Goal: Transaction & Acquisition: Purchase product/service

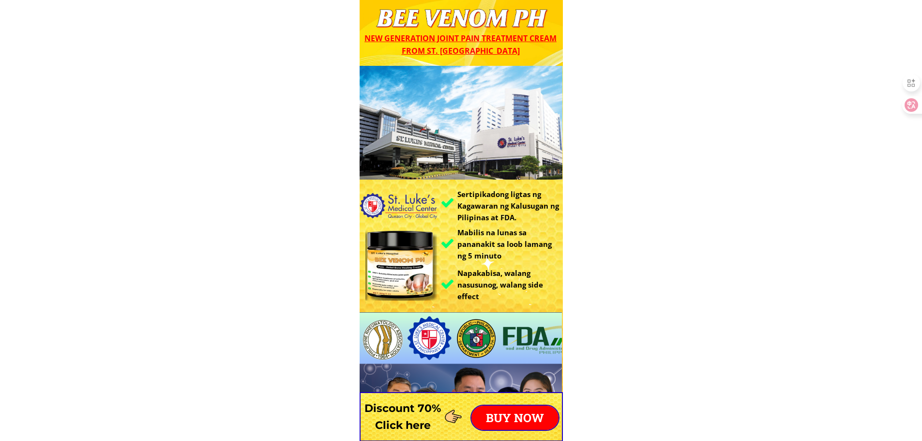
click at [521, 420] on p "BUY NOW" at bounding box center [515, 418] width 87 height 24
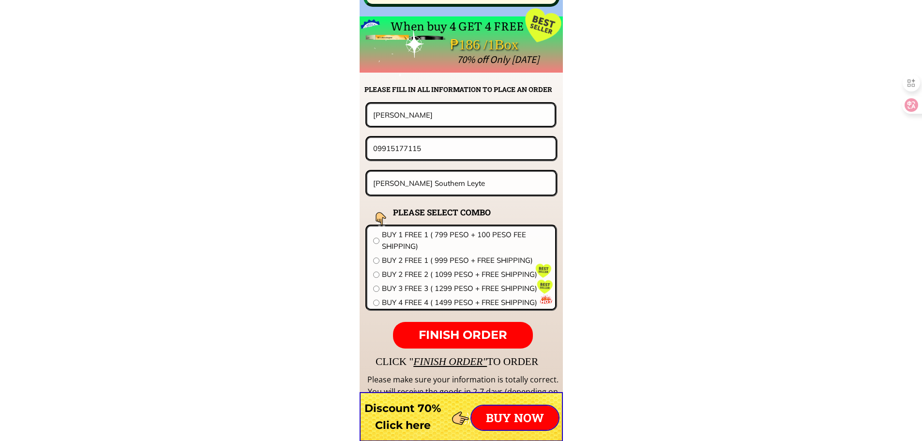
scroll to position [7596, 0]
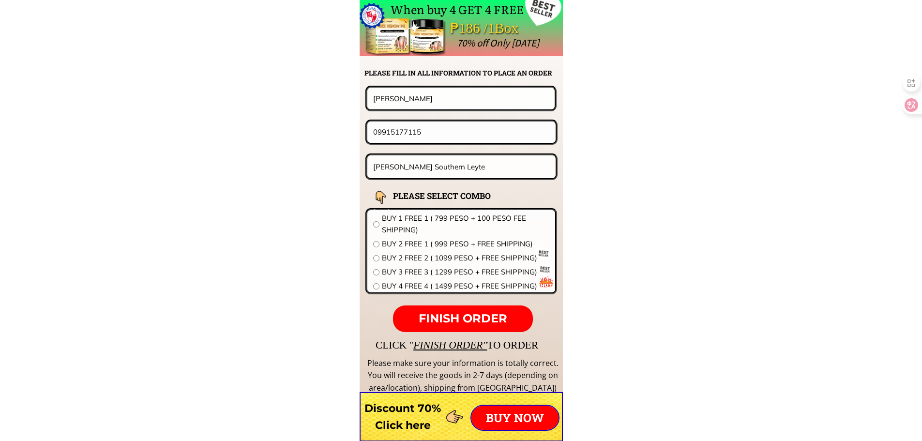
click at [456, 163] on input "[PERSON_NAME] Southern Leyte" at bounding box center [462, 166] width 182 height 23
paste input "[STREET_ADDRESS]"
click at [510, 167] on input "[STREET_ADDRESS]" at bounding box center [462, 166] width 182 height 23
click at [447, 165] on input "[STREET_ADDRESS]" at bounding box center [462, 166] width 182 height 23
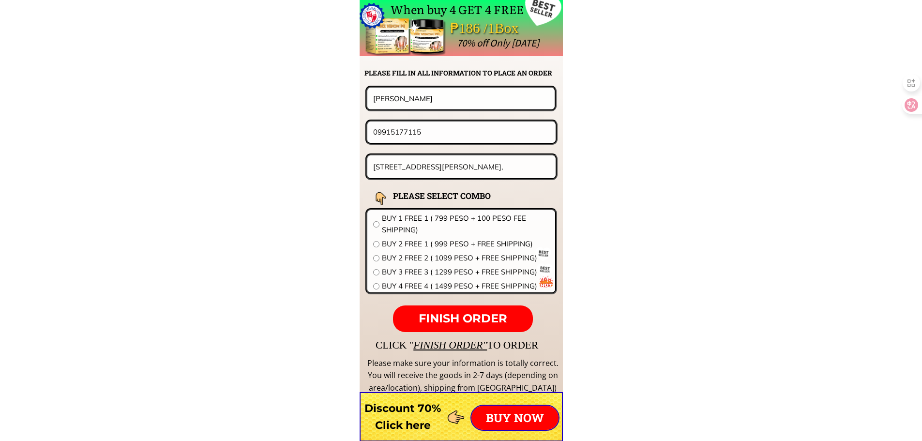
scroll to position [0, 0]
type input "[STREET_ADDRESS][PERSON_NAME]"
drag, startPoint x: 427, startPoint y: 95, endPoint x: 375, endPoint y: 99, distance: 52.4
click at [372, 97] on input "[PERSON_NAME]" at bounding box center [461, 98] width 181 height 21
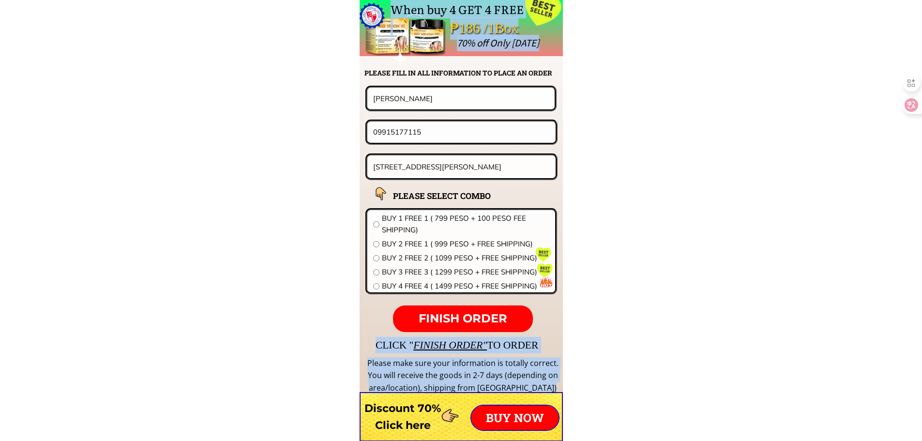
drag, startPoint x: 445, startPoint y: 118, endPoint x: 283, endPoint y: 127, distance: 162.4
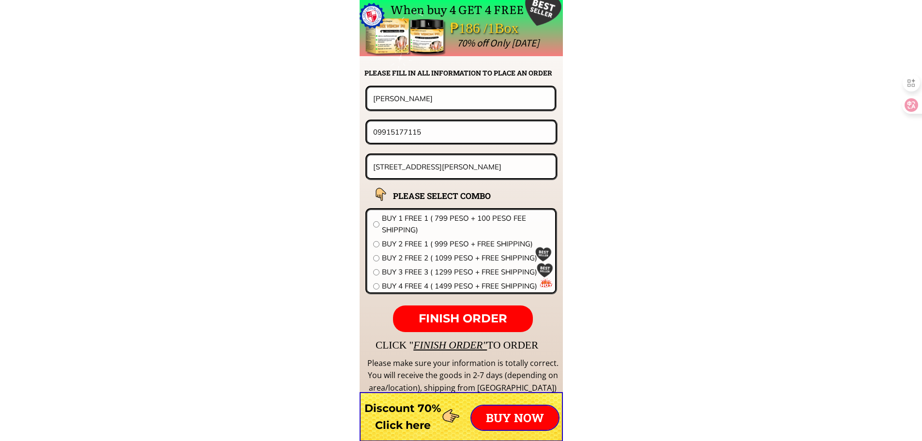
click at [417, 136] on input "09915177115" at bounding box center [462, 132] width 182 height 21
paste input "34619433"
type input "09934619433"
click at [430, 105] on input "[PERSON_NAME]" at bounding box center [461, 98] width 181 height 21
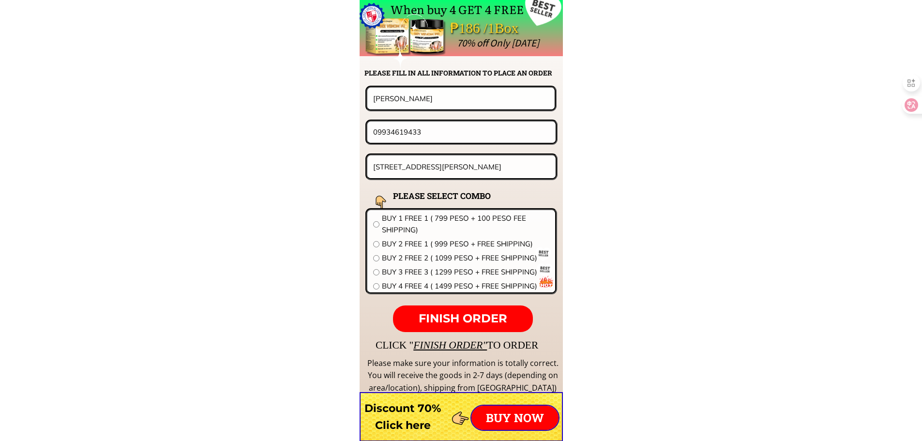
paste input "[PERSON_NAME]"
type input "[PERSON_NAME]"
click at [420, 271] on span "BUY 3 FREE 3 ( 1299 PESO + FREE SHIPPING)" at bounding box center [465, 272] width 167 height 12
radio input "true"
click at [464, 313] on span "FINISH ORDER" at bounding box center [463, 318] width 89 height 14
